Goal: Transaction & Acquisition: Purchase product/service

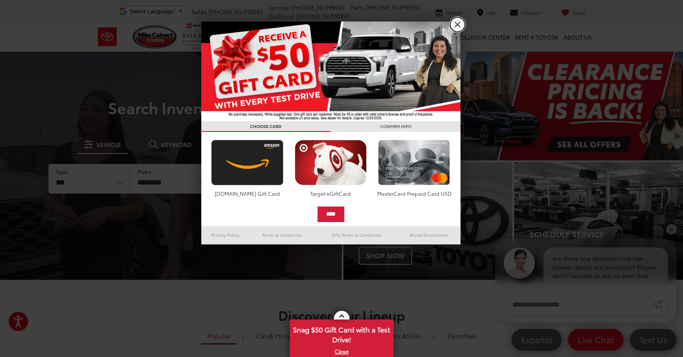
click at [457, 27] on link "X" at bounding box center [457, 24] width 15 height 15
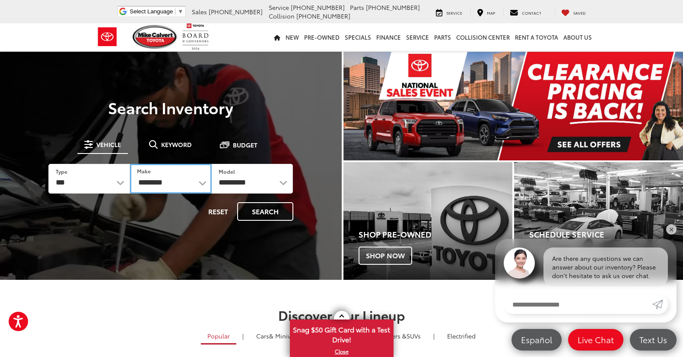
click at [187, 187] on select "**********" at bounding box center [171, 179] width 82 height 30
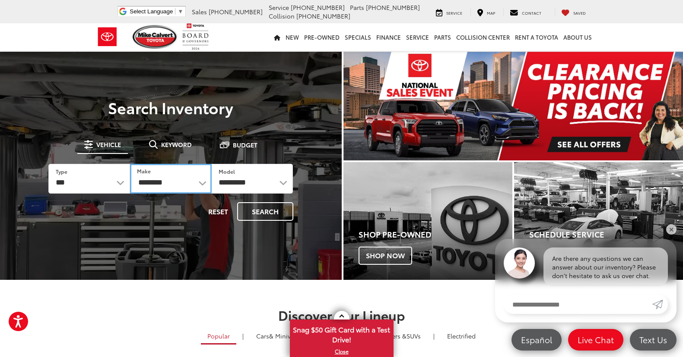
select select "******"
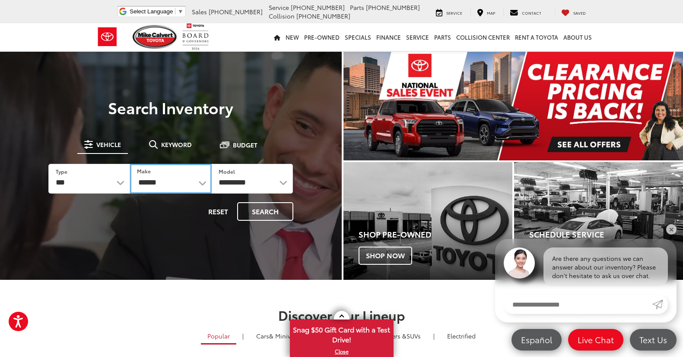
click at [130, 164] on select "**********" at bounding box center [171, 179] width 82 height 30
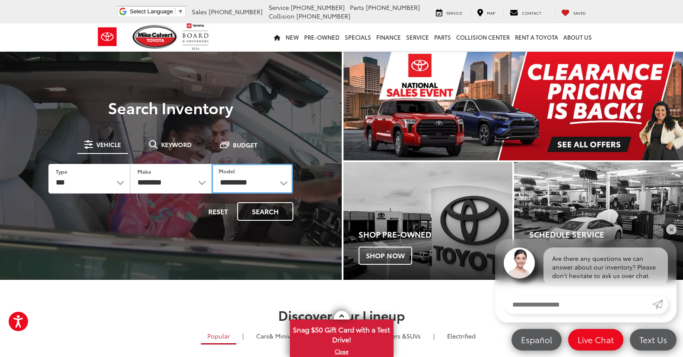
click at [246, 180] on select "**********" at bounding box center [253, 179] width 82 height 30
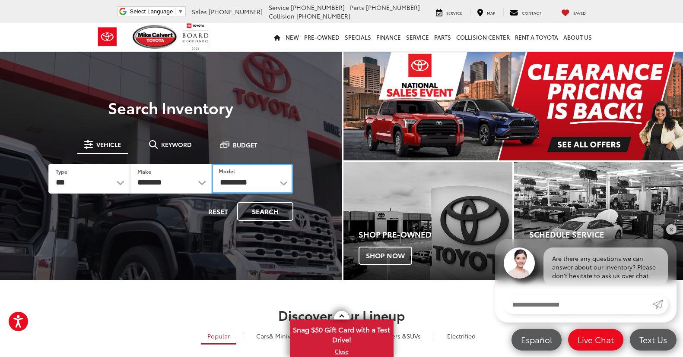
select select "****"
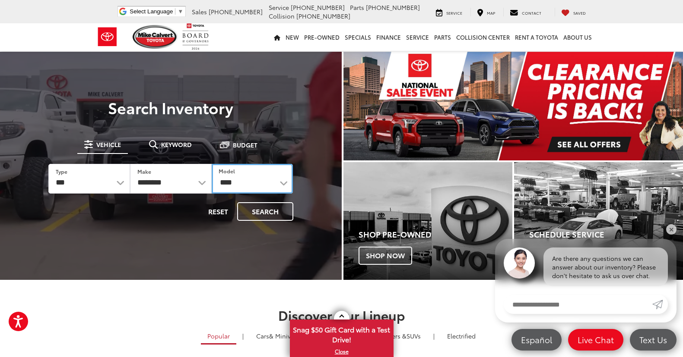
click at [212, 164] on select "**********" at bounding box center [253, 179] width 82 height 30
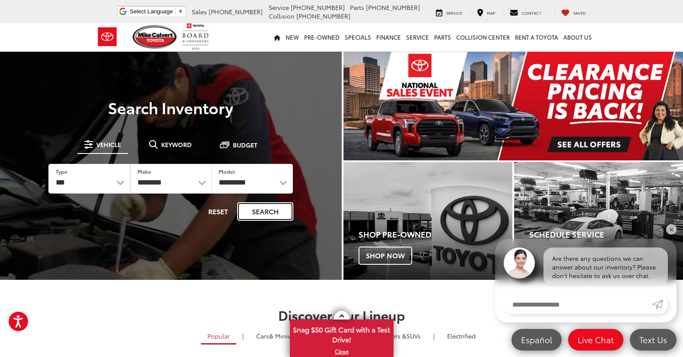
click at [258, 209] on button "Search" at bounding box center [265, 211] width 56 height 19
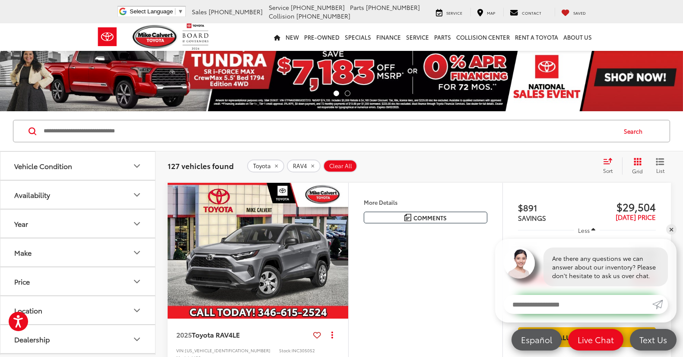
click at [138, 223] on icon "Year" at bounding box center [137, 224] width 10 height 10
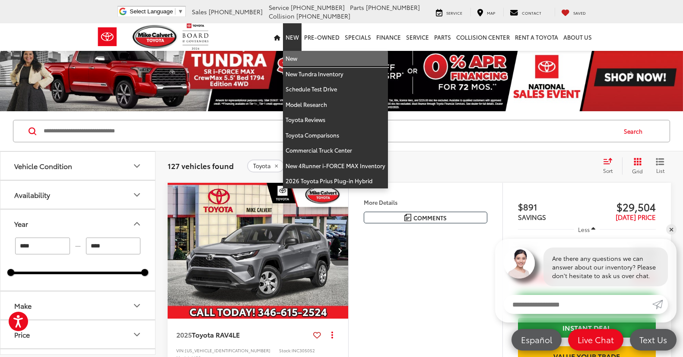
click at [301, 57] on link "New" at bounding box center [335, 59] width 105 height 16
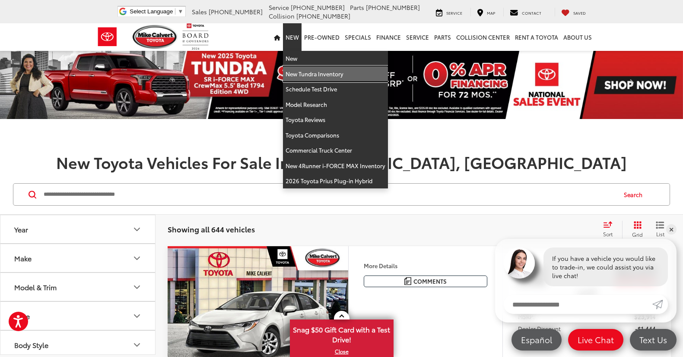
click at [299, 74] on link "New Tundra Inventory" at bounding box center [335, 74] width 105 height 16
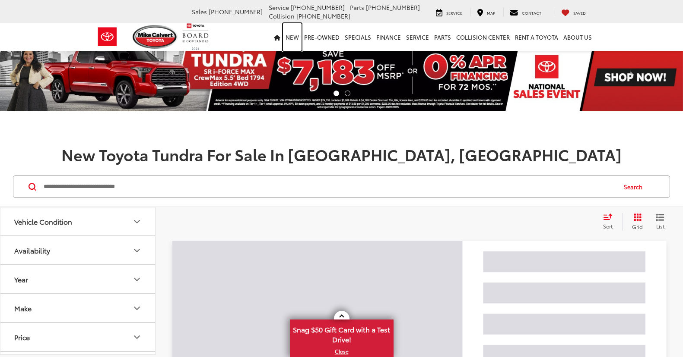
drag, startPoint x: 0, startPoint y: 0, endPoint x: 298, endPoint y: 39, distance: 300.4
click at [298, 39] on link "New" at bounding box center [292, 37] width 19 height 28
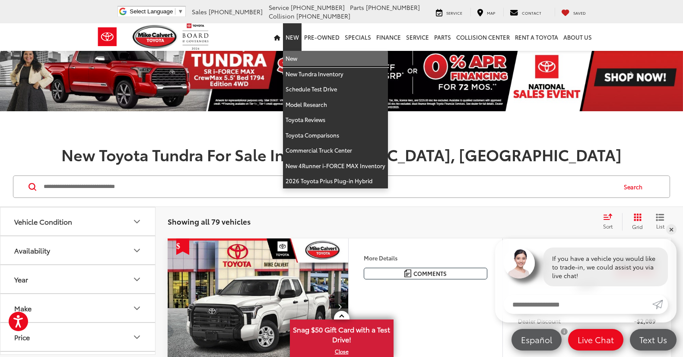
click at [300, 58] on link "New" at bounding box center [335, 59] width 105 height 16
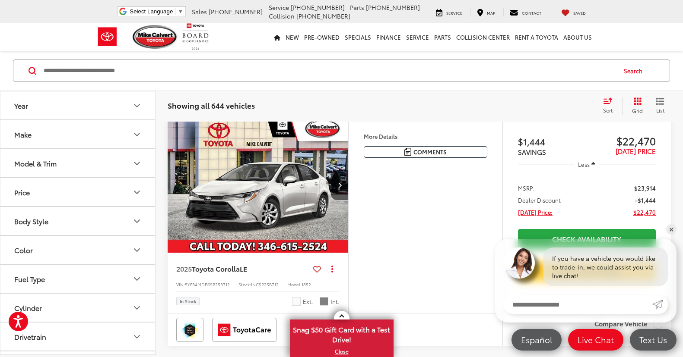
scroll to position [129, 0]
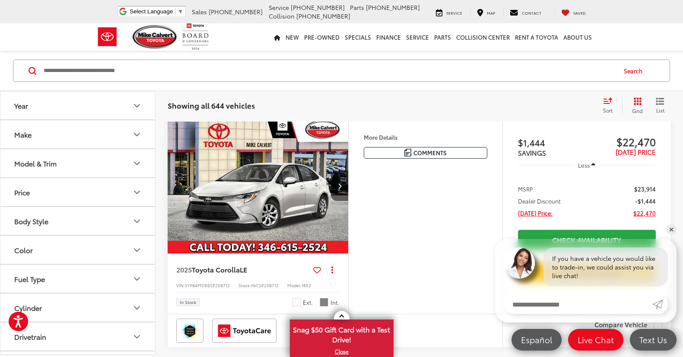
click at [105, 165] on button "Model & Trim" at bounding box center [77, 163] width 155 height 28
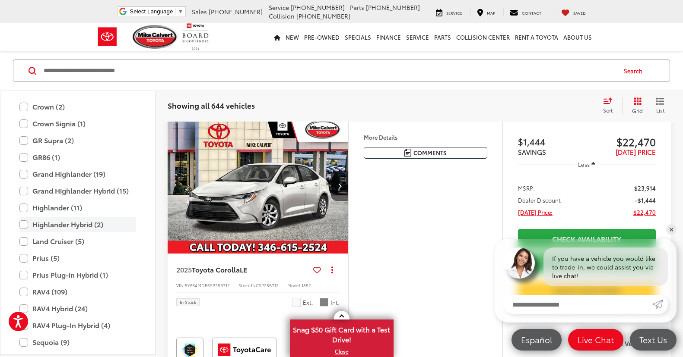
scroll to position [297, 0]
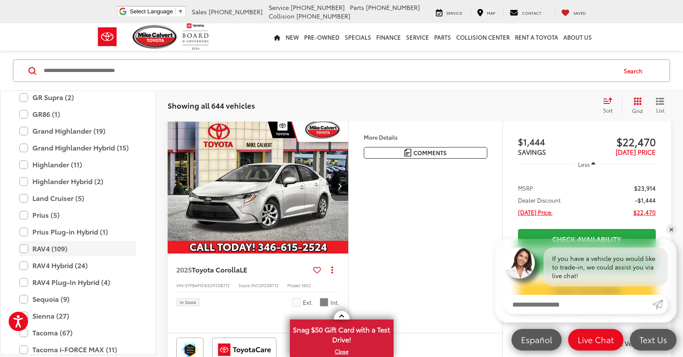
click at [52, 248] on label "RAV4 (109)" at bounding box center [77, 248] width 117 height 15
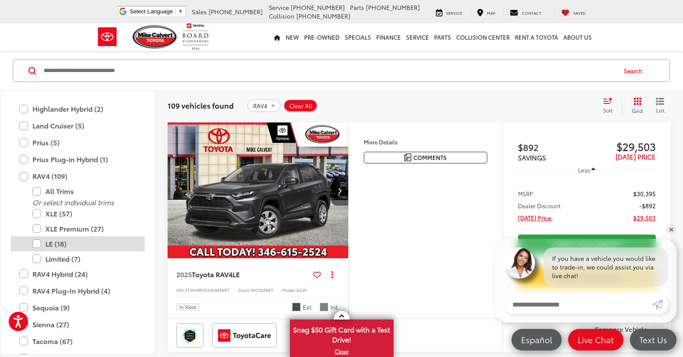
scroll to position [383, 0]
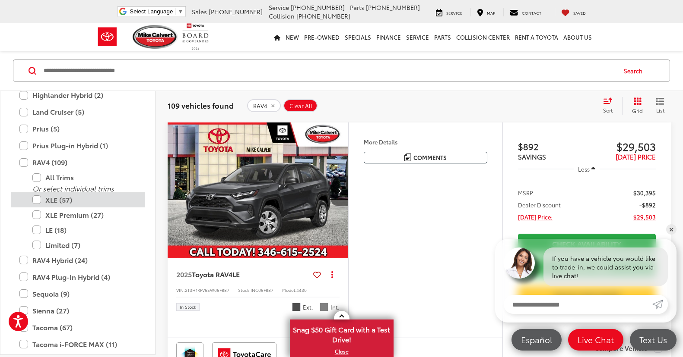
click at [40, 201] on label "XLE (57)" at bounding box center [84, 200] width 104 height 15
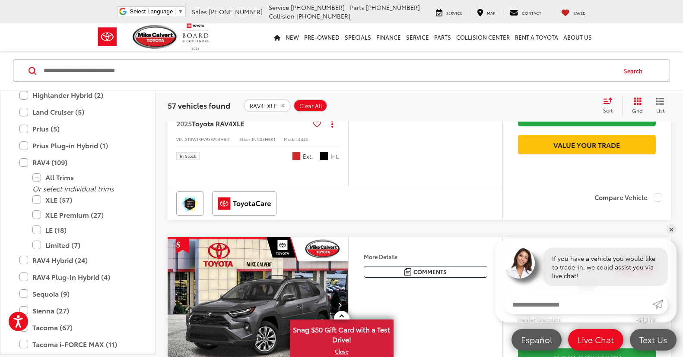
scroll to position [556, 0]
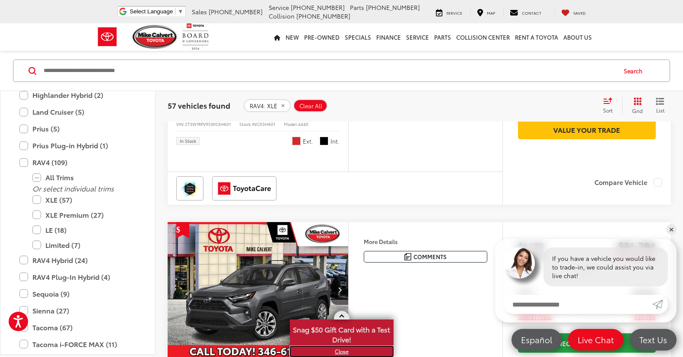
click at [339, 350] on link "X" at bounding box center [342, 351] width 102 height 9
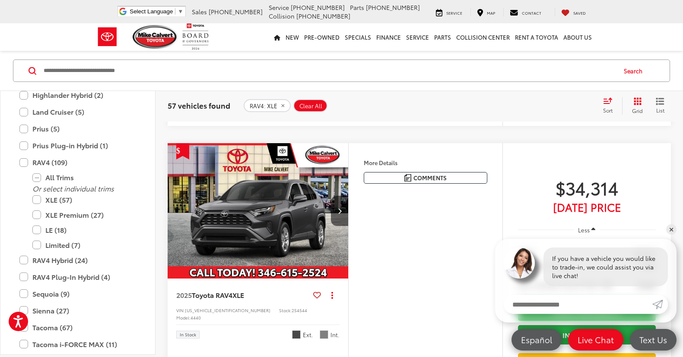
scroll to position [2671, 0]
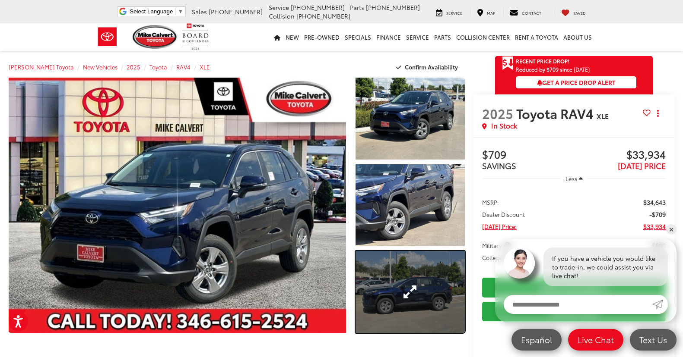
click at [403, 284] on link "Expand Photo 3" at bounding box center [409, 292] width 109 height 82
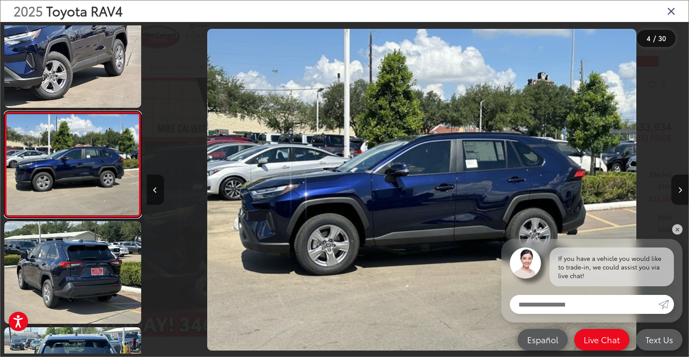
scroll to position [0, 1626]
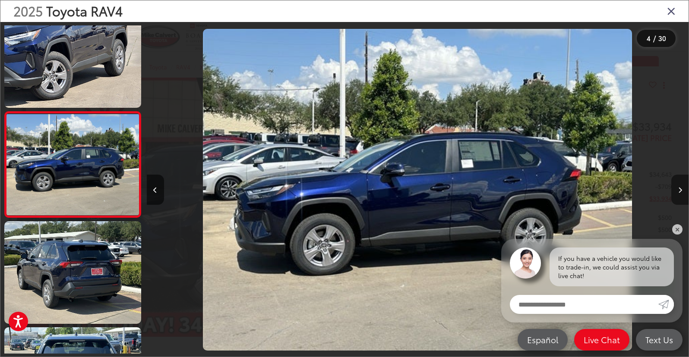
click at [682, 191] on button "Next image" at bounding box center [679, 190] width 17 height 30
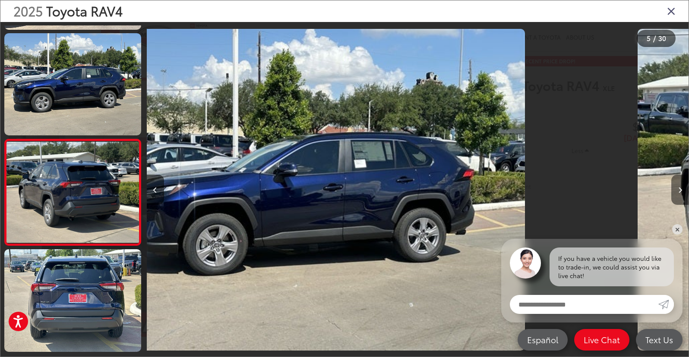
scroll to position [338, 0]
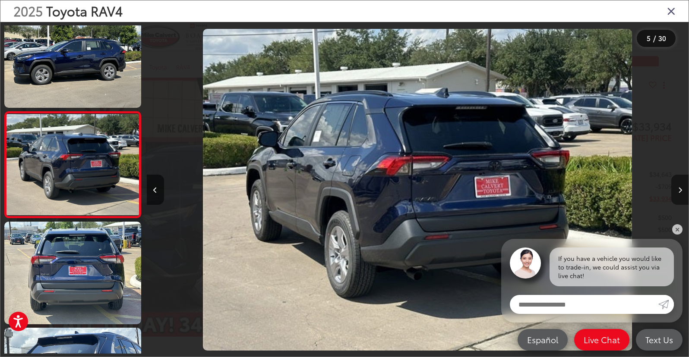
click at [682, 190] on button "Next image" at bounding box center [679, 190] width 17 height 30
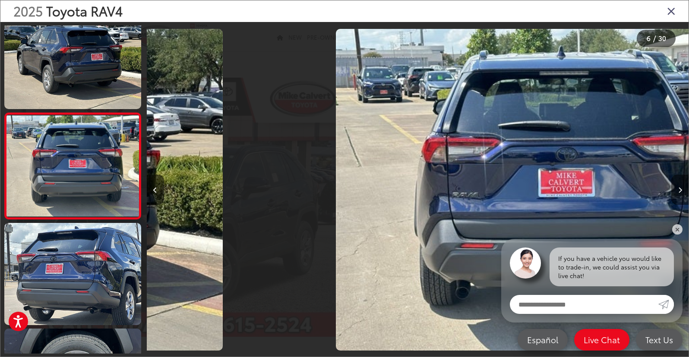
scroll to position [445, 0]
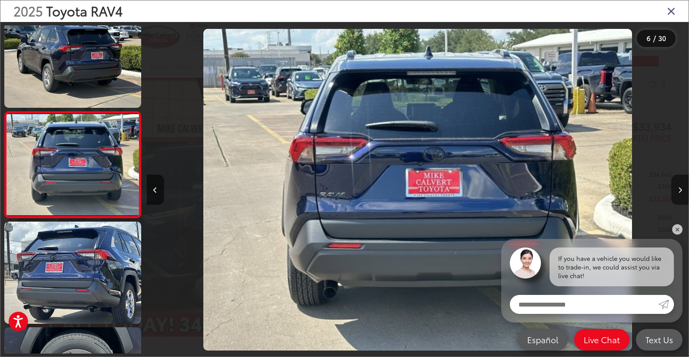
click at [682, 190] on button "Next image" at bounding box center [679, 190] width 17 height 30
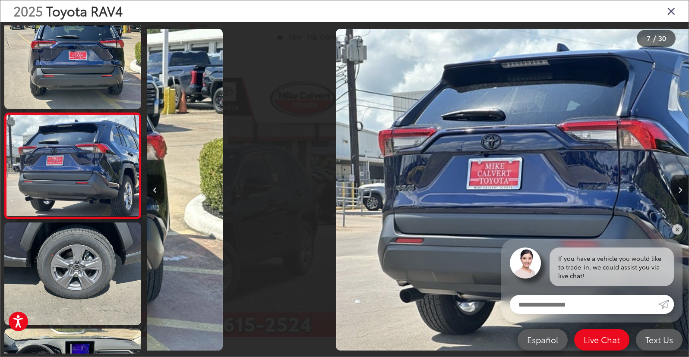
scroll to position [551, 0]
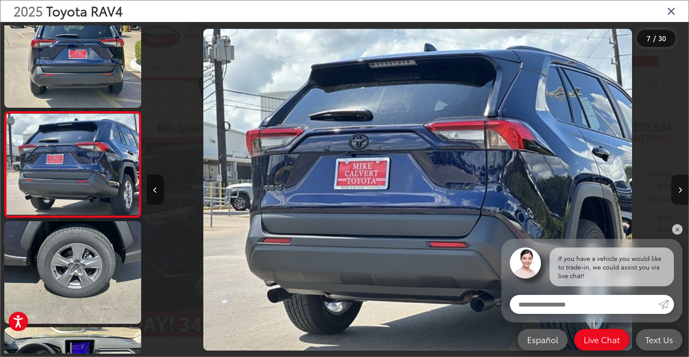
click at [682, 190] on button "Next image" at bounding box center [679, 190] width 17 height 30
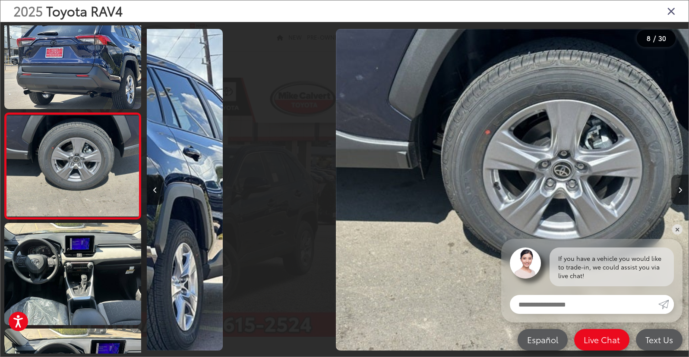
scroll to position [657, 0]
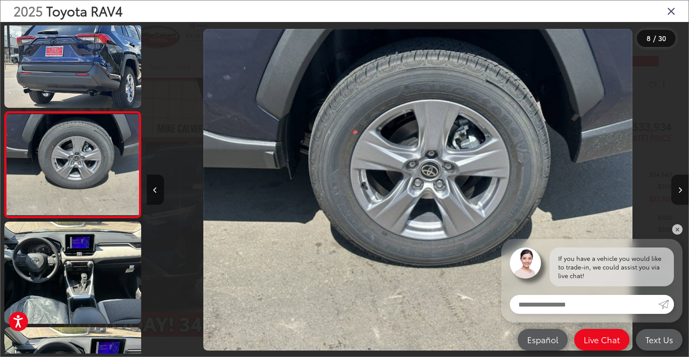
click at [682, 190] on button "Next image" at bounding box center [679, 190] width 17 height 30
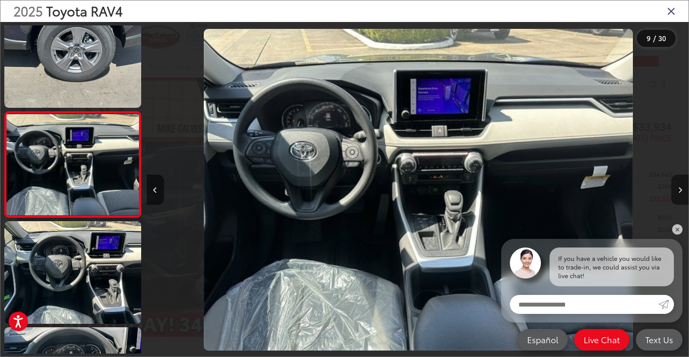
scroll to position [0, 4336]
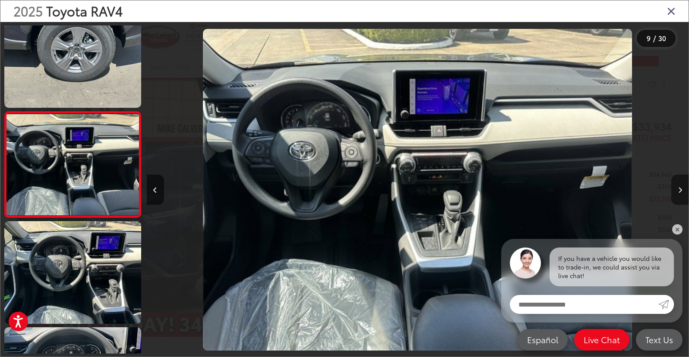
click at [682, 190] on button "Next image" at bounding box center [679, 190] width 17 height 30
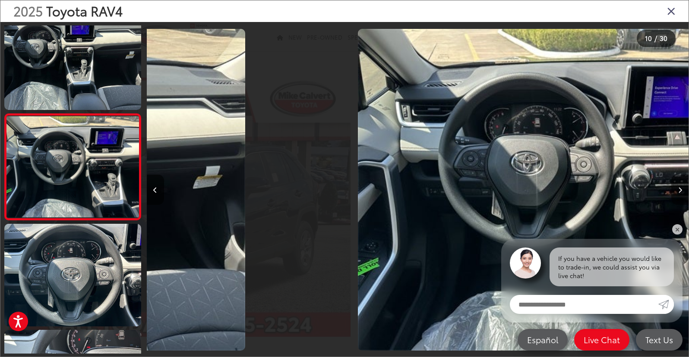
scroll to position [869, 0]
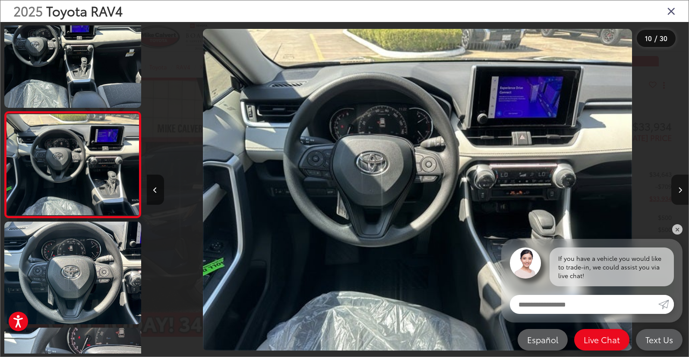
click at [682, 190] on button "Next image" at bounding box center [679, 190] width 17 height 30
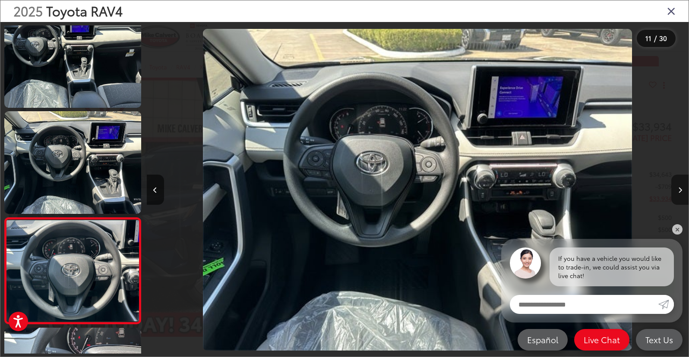
scroll to position [0, 0]
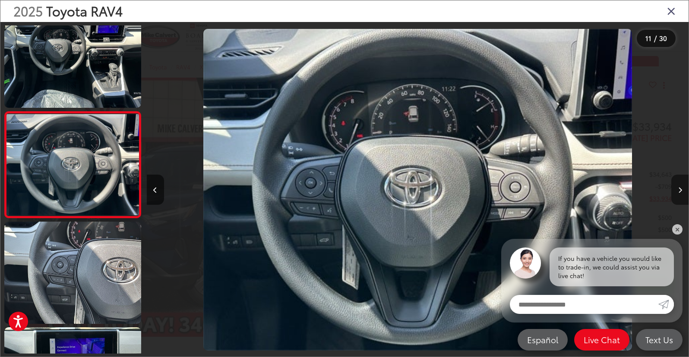
click at [682, 190] on button "Next image" at bounding box center [679, 190] width 17 height 30
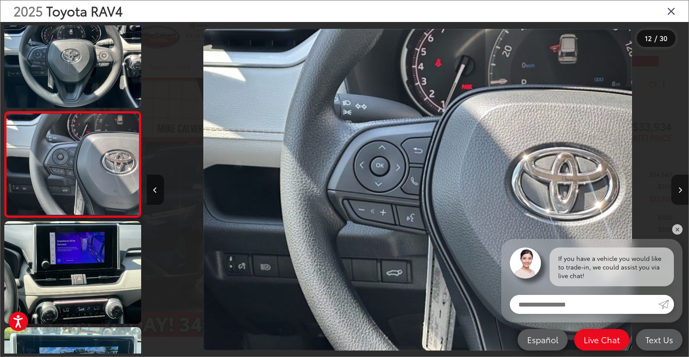
click at [682, 190] on button "Next image" at bounding box center [679, 190] width 17 height 30
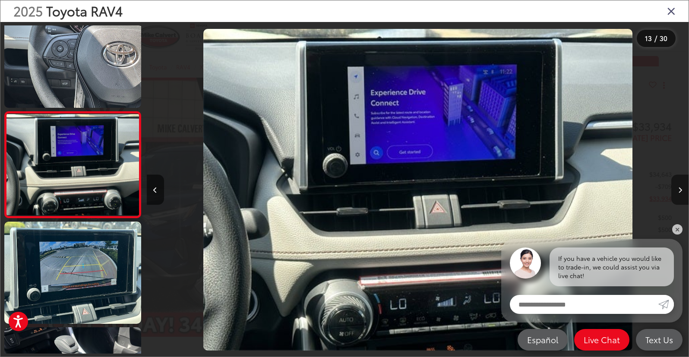
click at [678, 190] on icon "Next image" at bounding box center [680, 190] width 4 height 6
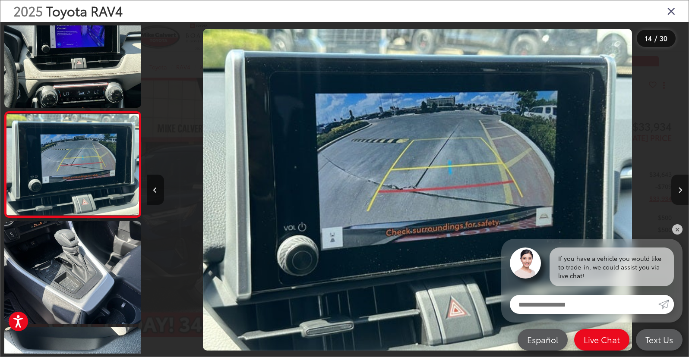
click at [678, 190] on icon "Next image" at bounding box center [680, 190] width 4 height 6
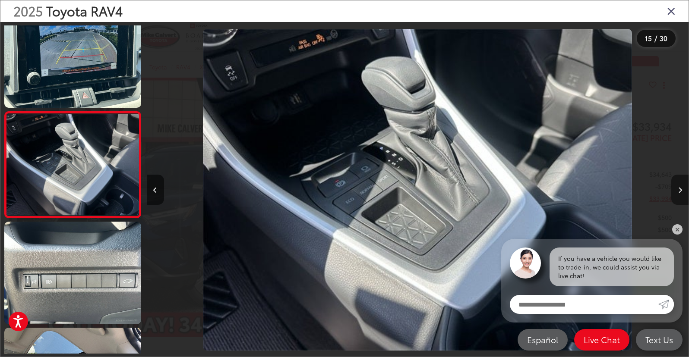
click at [678, 190] on icon "Next image" at bounding box center [680, 190] width 4 height 6
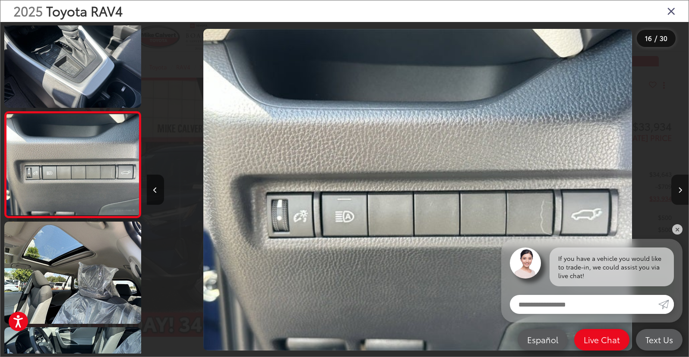
click at [678, 190] on icon "Next image" at bounding box center [680, 190] width 4 height 6
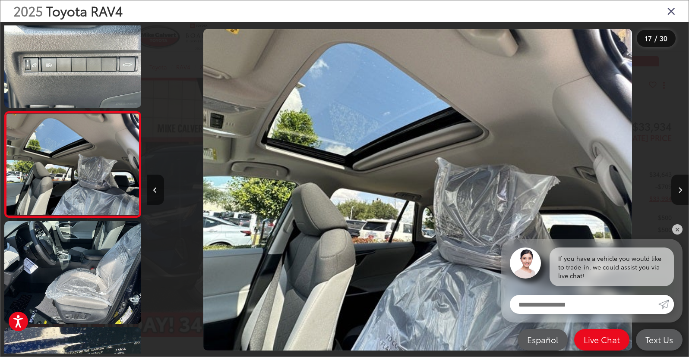
click at [671, 12] on icon "Close gallery" at bounding box center [671, 10] width 9 height 11
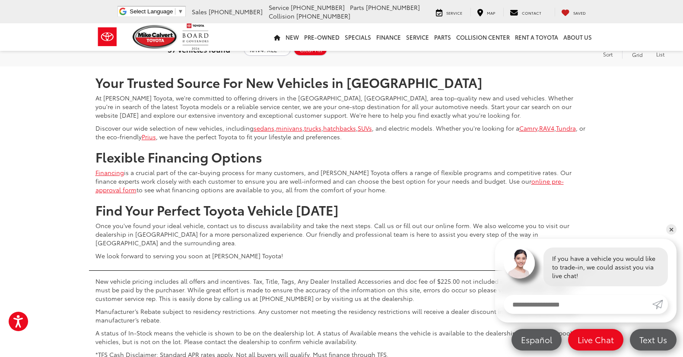
scroll to position [3886, 0]
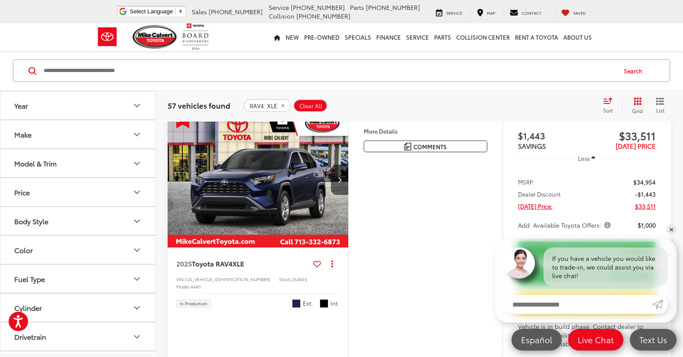
scroll to position [3621, 0]
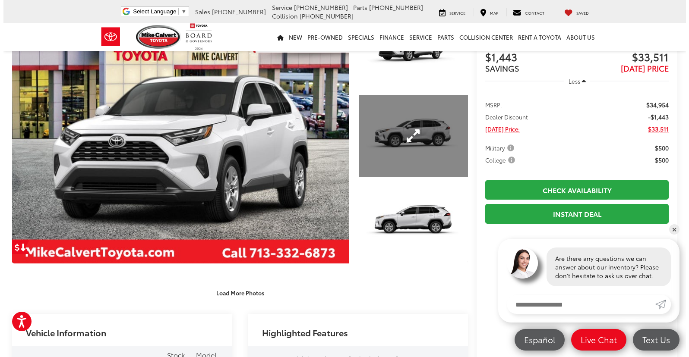
scroll to position [43, 0]
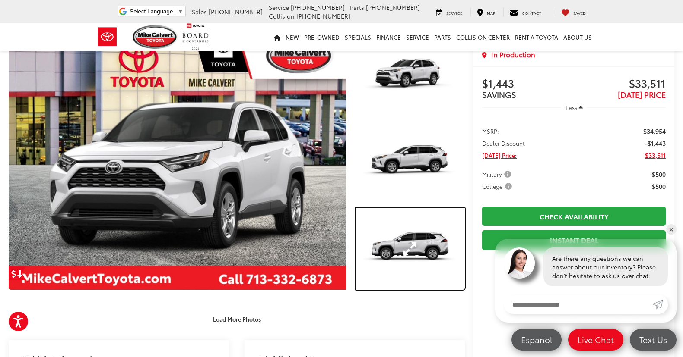
click at [415, 233] on link "Expand Photo 3" at bounding box center [409, 249] width 109 height 82
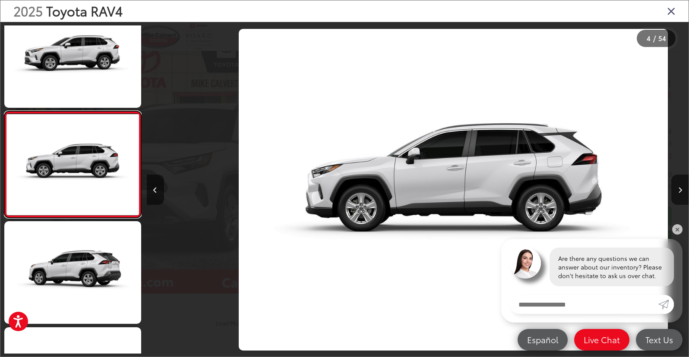
scroll to position [0, 1626]
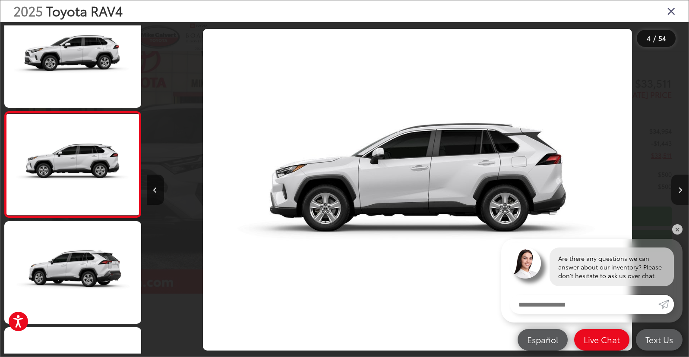
click at [682, 189] on button "Next image" at bounding box center [679, 190] width 17 height 30
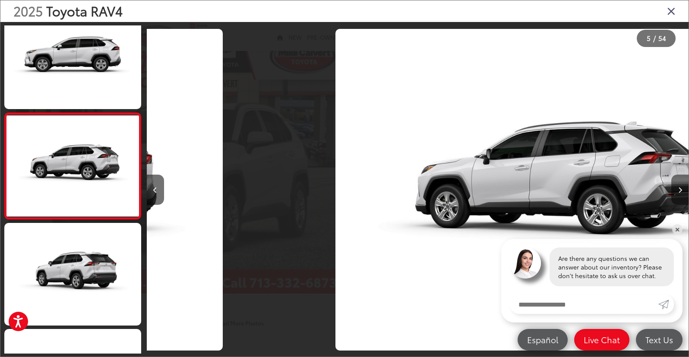
scroll to position [338, 0]
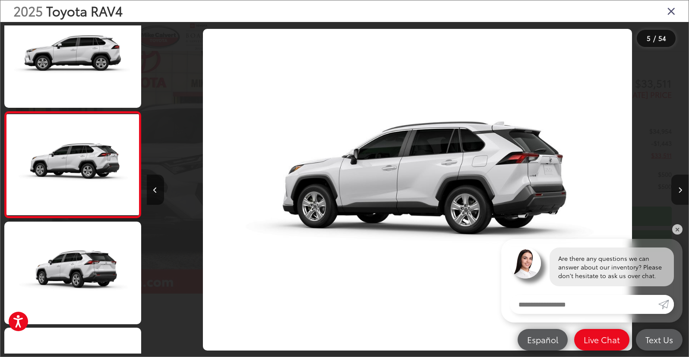
click at [682, 189] on button "Next image" at bounding box center [679, 190] width 17 height 30
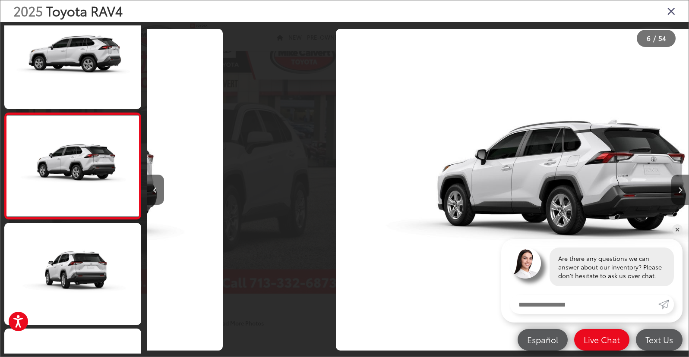
scroll to position [445, 0]
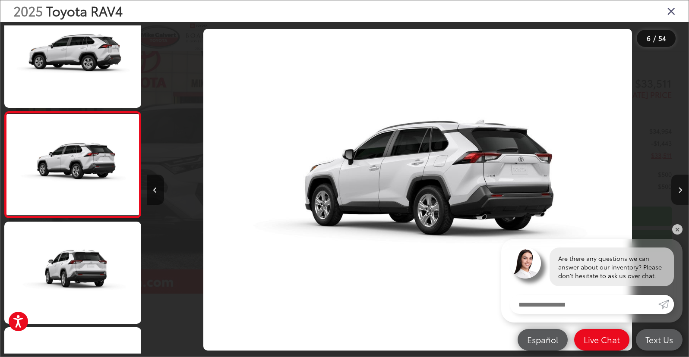
click at [682, 189] on button "Next image" at bounding box center [679, 190] width 17 height 30
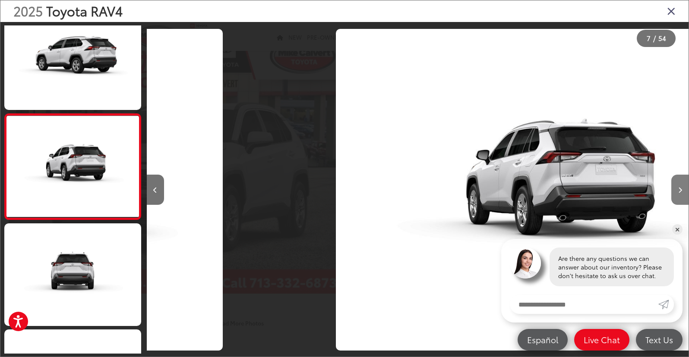
scroll to position [551, 0]
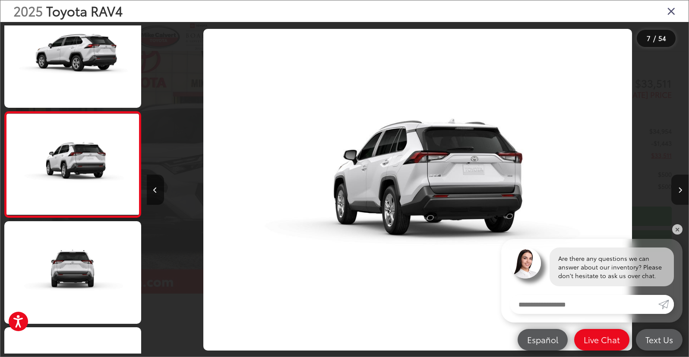
click at [677, 189] on button "Next image" at bounding box center [679, 190] width 17 height 30
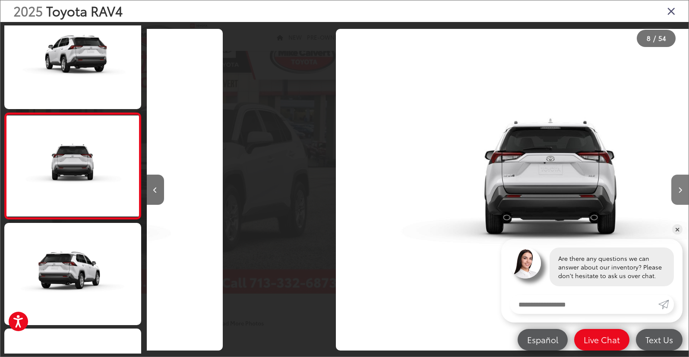
scroll to position [657, 0]
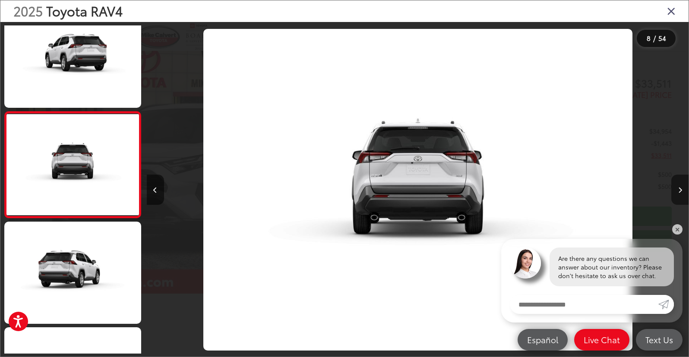
click at [677, 189] on button "Next image" at bounding box center [679, 190] width 17 height 30
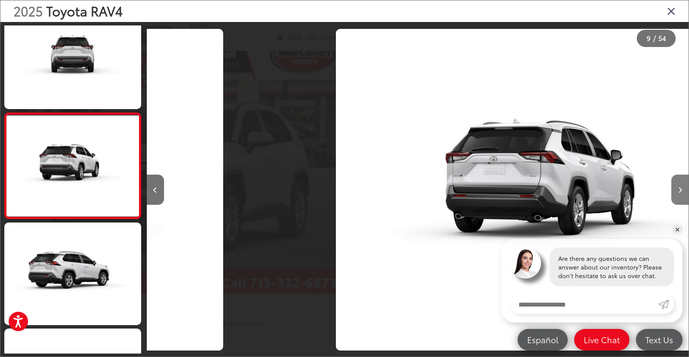
scroll to position [763, 0]
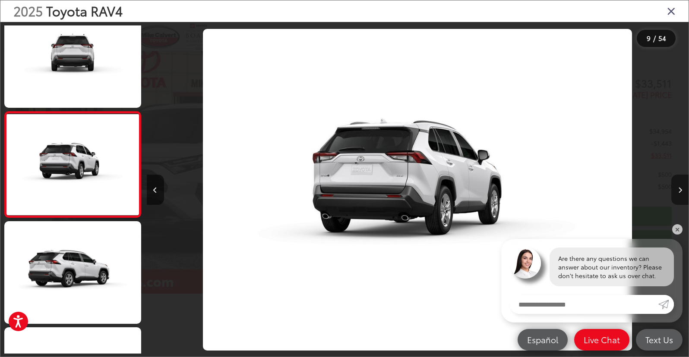
click at [677, 189] on button "Next image" at bounding box center [679, 190] width 17 height 30
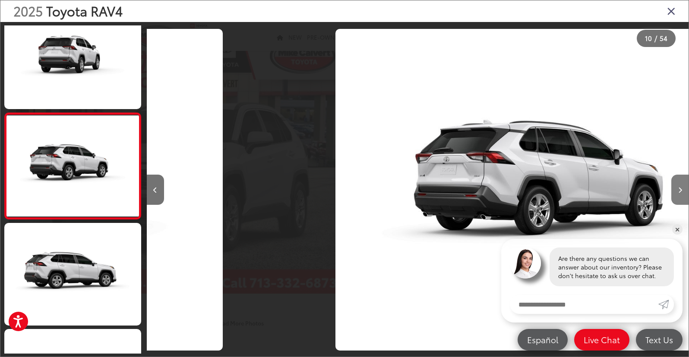
scroll to position [869, 0]
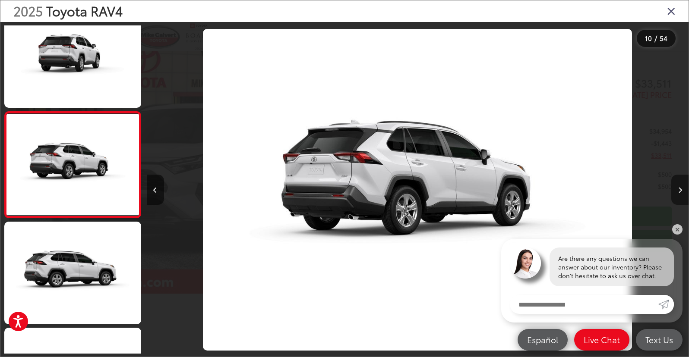
click at [677, 189] on button "Next image" at bounding box center [679, 190] width 17 height 30
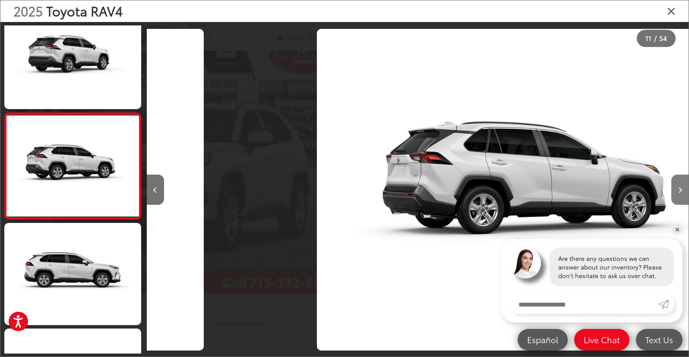
scroll to position [975, 0]
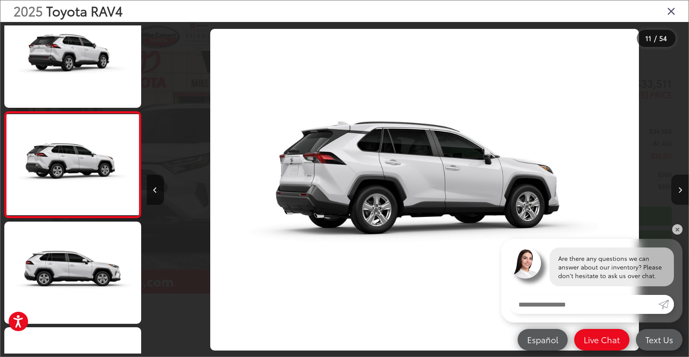
click at [677, 189] on button "Next image" at bounding box center [679, 190] width 17 height 30
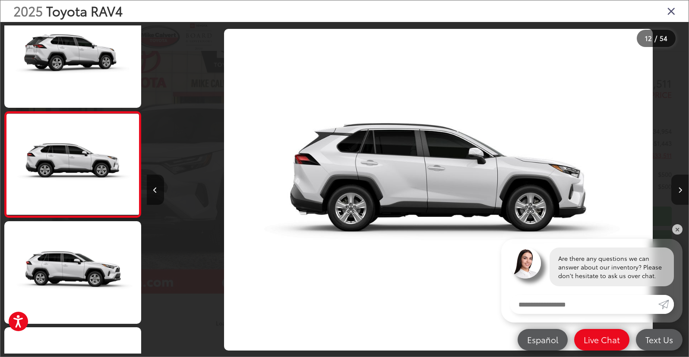
click at [677, 189] on button "Next image" at bounding box center [679, 190] width 17 height 30
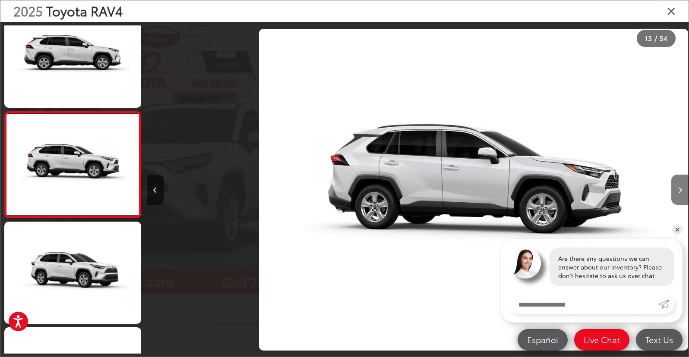
click at [677, 189] on button "Next image" at bounding box center [679, 190] width 17 height 30
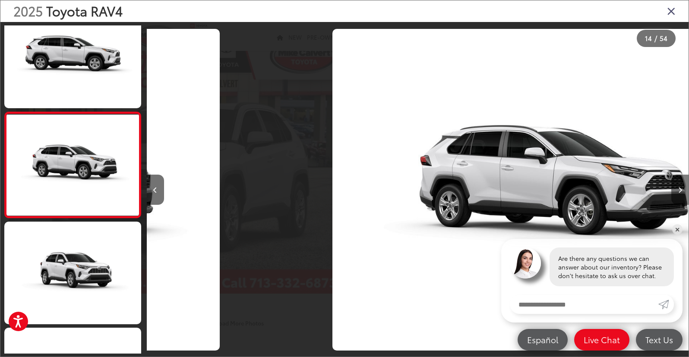
click at [677, 189] on button "Next image" at bounding box center [679, 190] width 17 height 30
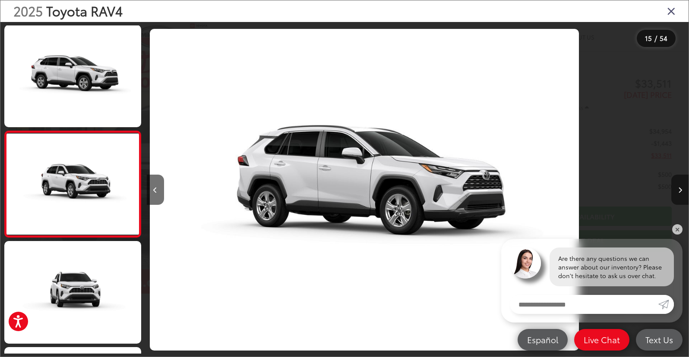
click at [677, 189] on button "Next image" at bounding box center [679, 190] width 17 height 30
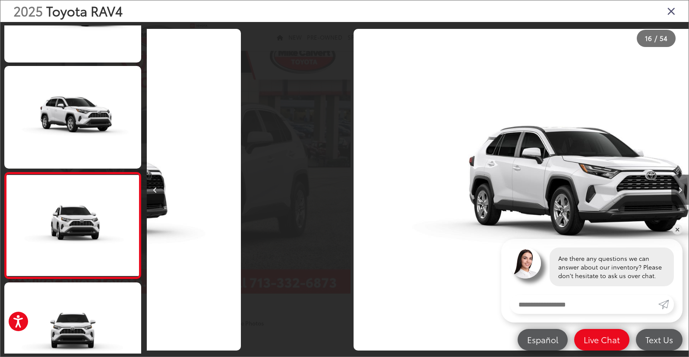
click at [677, 189] on button "Next image" at bounding box center [679, 190] width 17 height 30
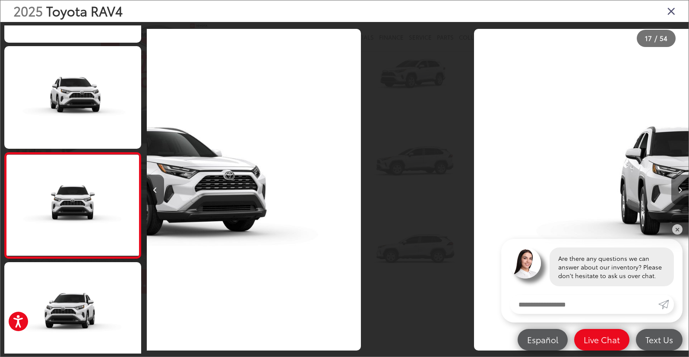
click at [677, 189] on button "Next image" at bounding box center [679, 190] width 17 height 30
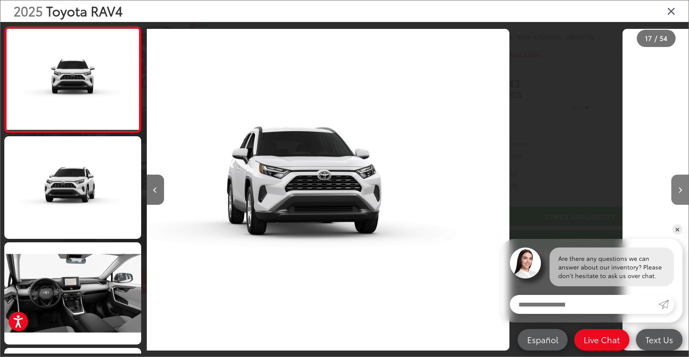
click at [677, 189] on button "Next image" at bounding box center [679, 190] width 17 height 30
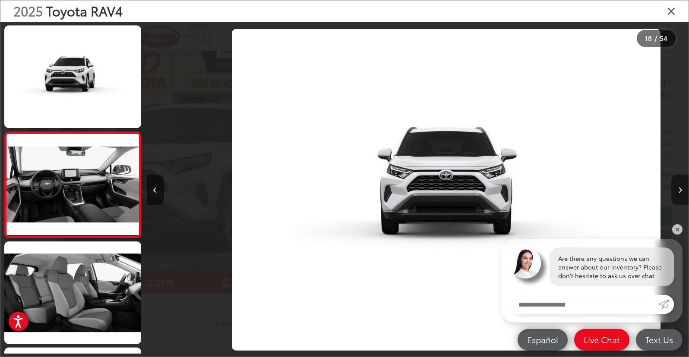
click at [677, 189] on button "Next image" at bounding box center [679, 190] width 17 height 30
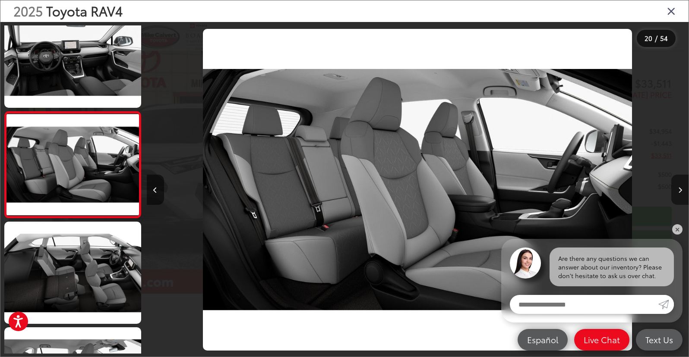
click at [677, 189] on button "Next image" at bounding box center [679, 190] width 17 height 30
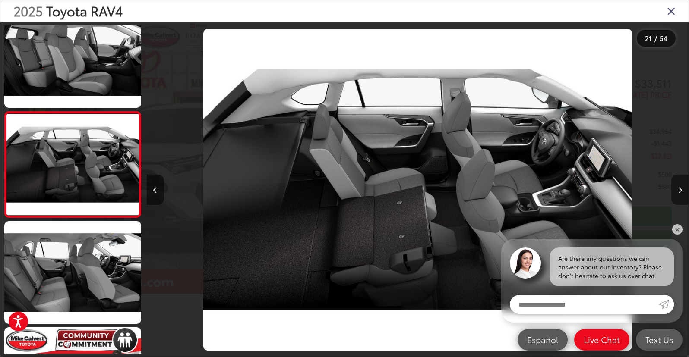
click at [677, 189] on button "Next image" at bounding box center [679, 190] width 17 height 30
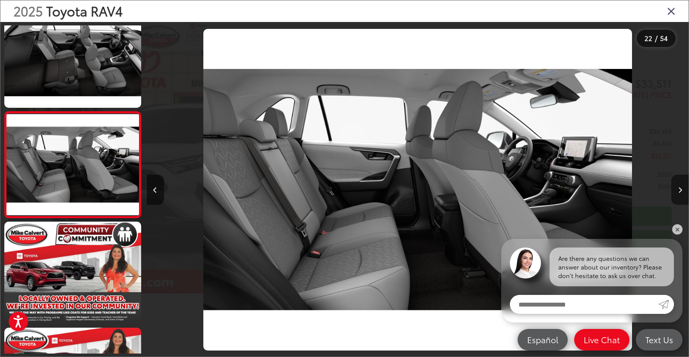
click at [677, 189] on button "Next image" at bounding box center [679, 190] width 17 height 30
